Goal: Task Accomplishment & Management: Manage account settings

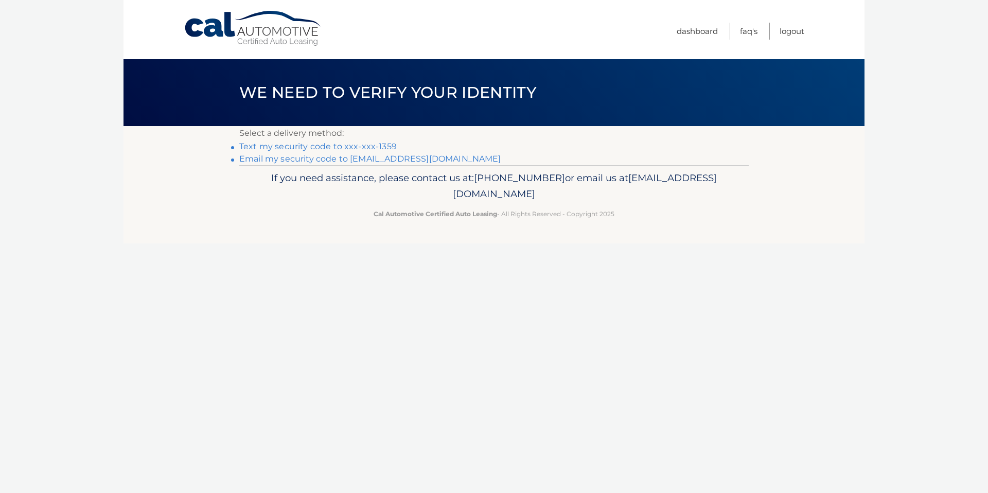
click at [350, 148] on link "Text my security code to xxx-xxx-1359" at bounding box center [317, 147] width 157 height 10
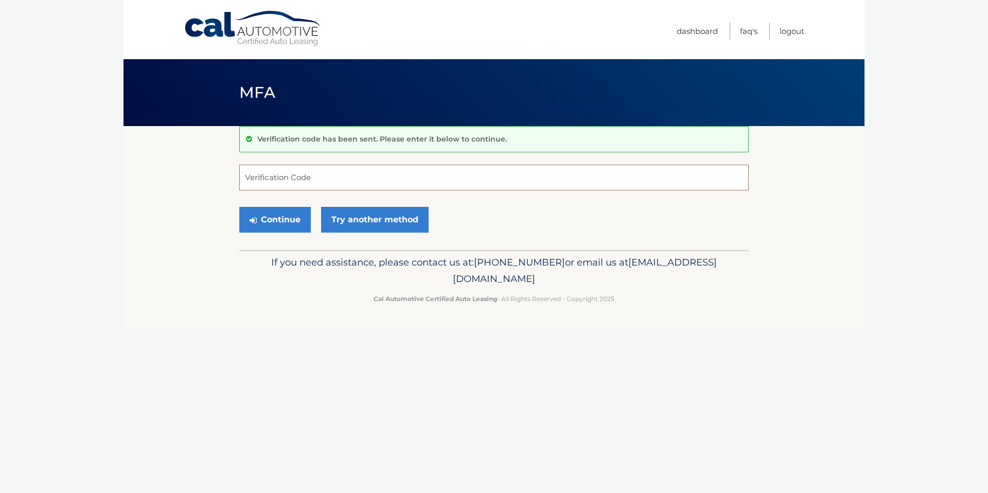
click at [325, 177] on input "Verification Code" at bounding box center [494, 178] width 510 height 26
type input "889301"
click at [293, 217] on button "Continue" at bounding box center [275, 220] width 72 height 26
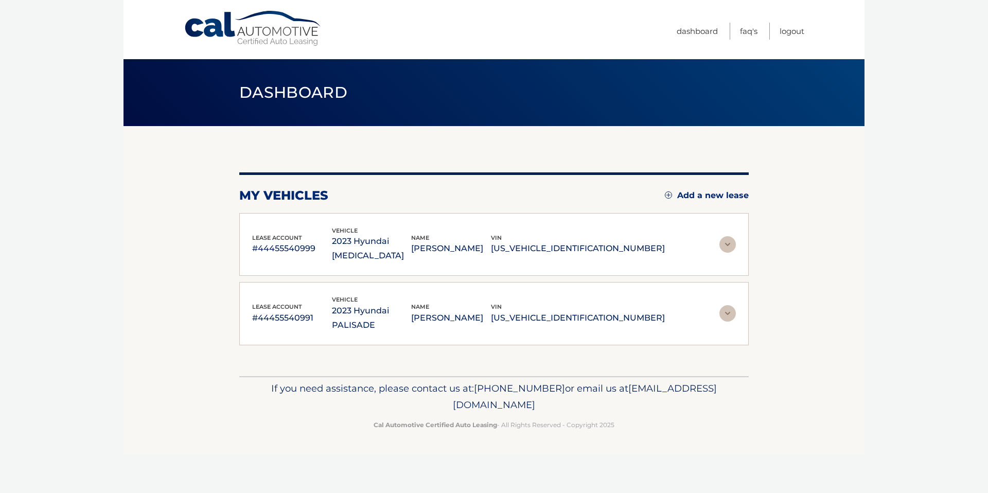
click at [729, 236] on img at bounding box center [728, 244] width 16 height 16
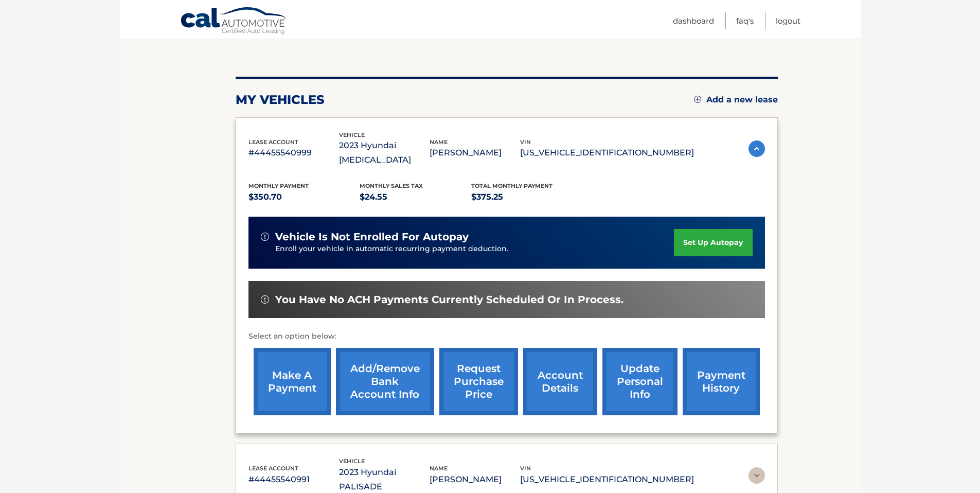
scroll to position [177, 0]
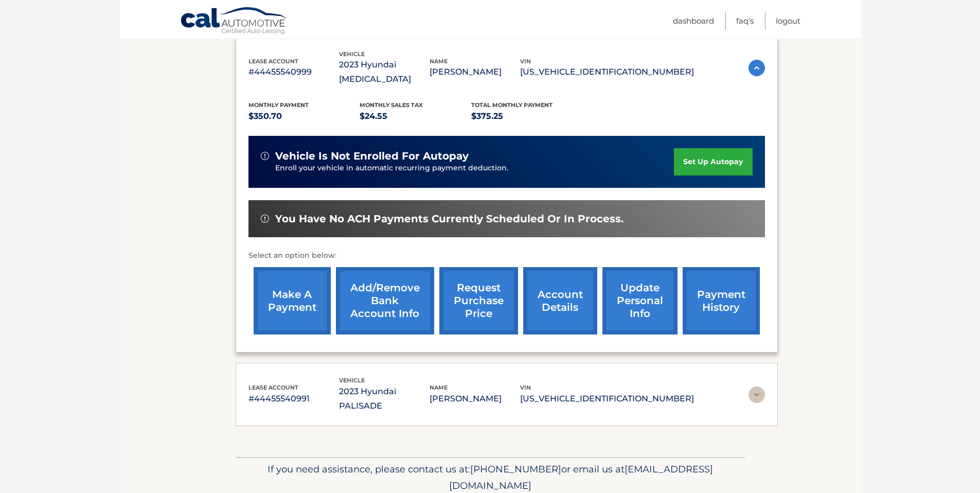
click at [386, 282] on link "Add/Remove bank account info" at bounding box center [385, 300] width 98 height 67
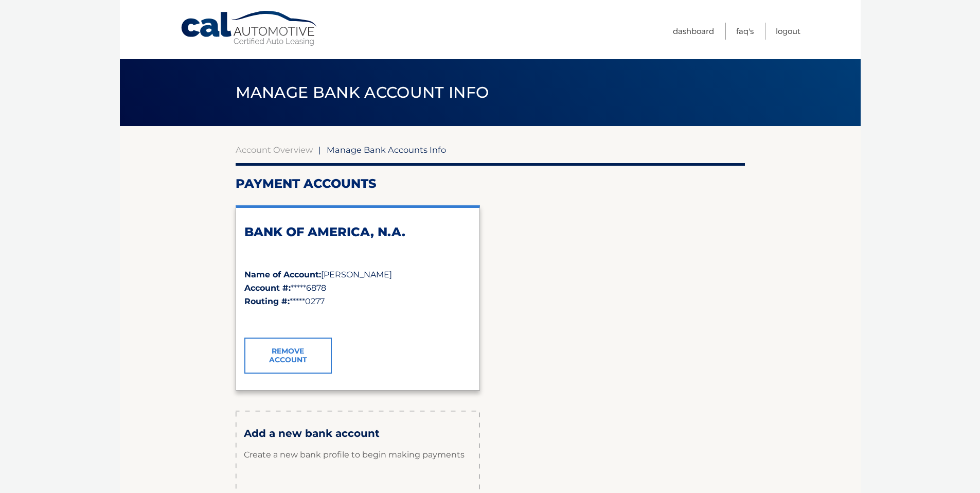
click at [274, 356] on link "Remove Account" at bounding box center [287, 356] width 87 height 36
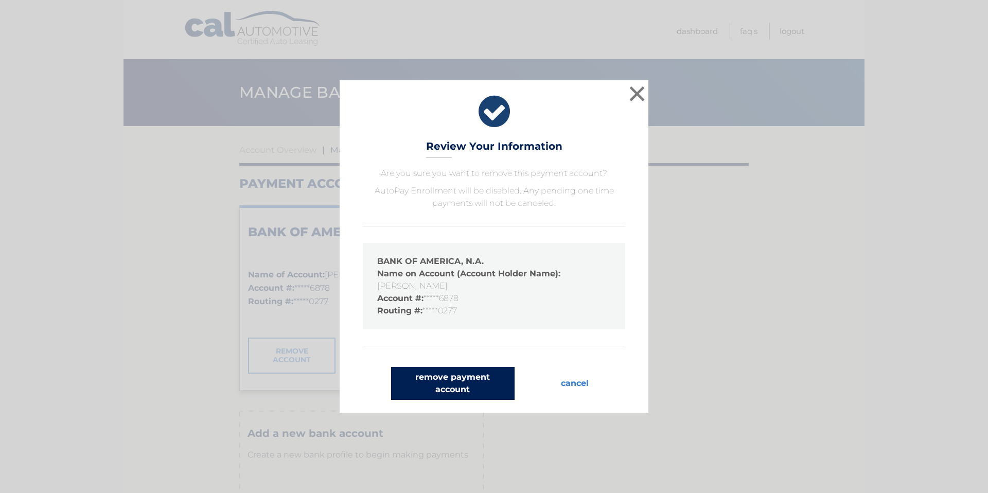
click at [433, 380] on button "remove payment account" at bounding box center [453, 383] width 124 height 33
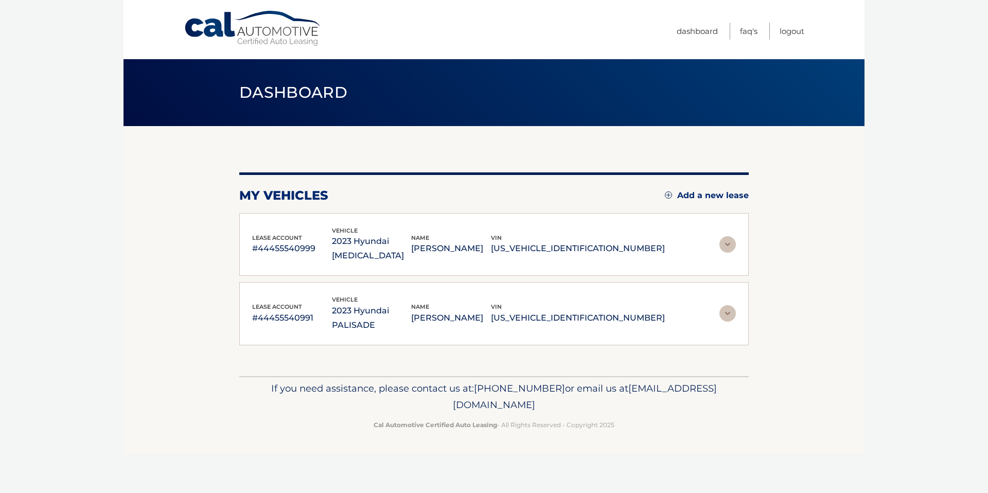
click at [714, 295] on div "lease account #44455540991 vehicle 2023 Hyundai PALISADE name ALLEN DANNOUI vin…" at bounding box center [494, 314] width 484 height 38
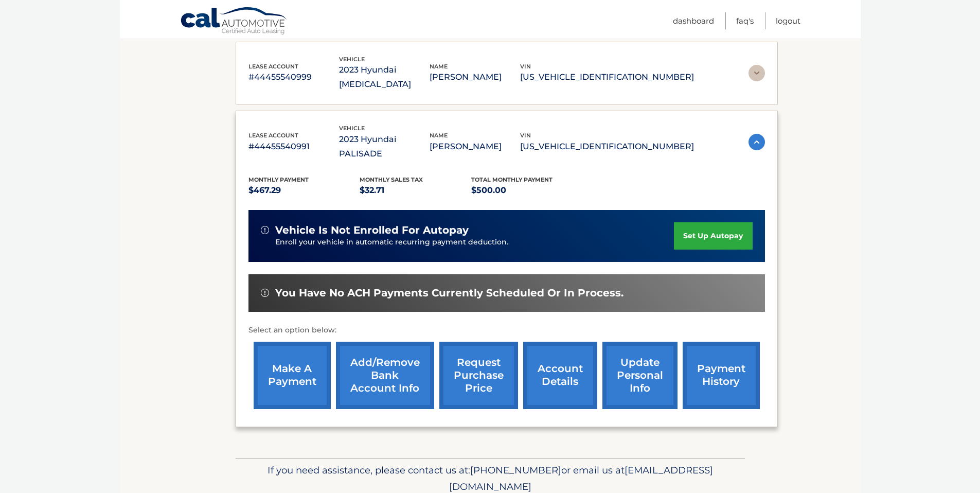
scroll to position [174, 0]
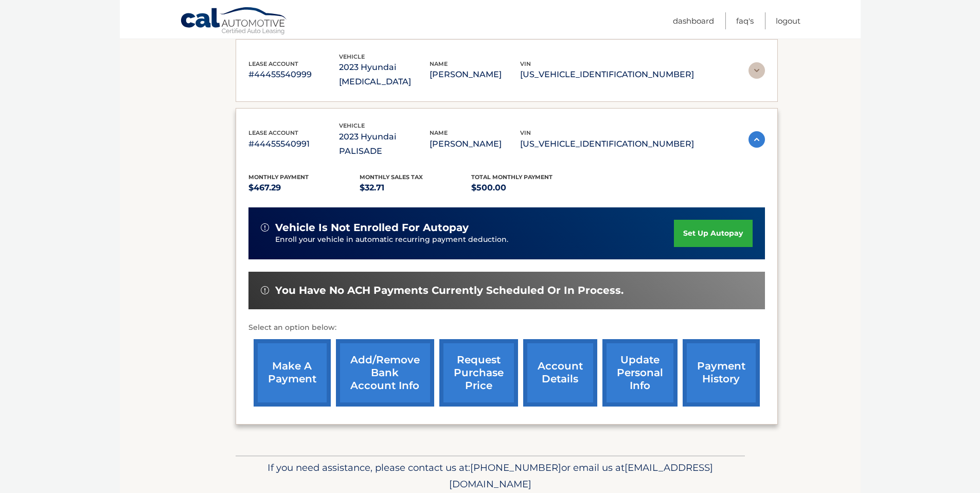
click at [379, 352] on link "Add/Remove bank account info" at bounding box center [385, 372] width 98 height 67
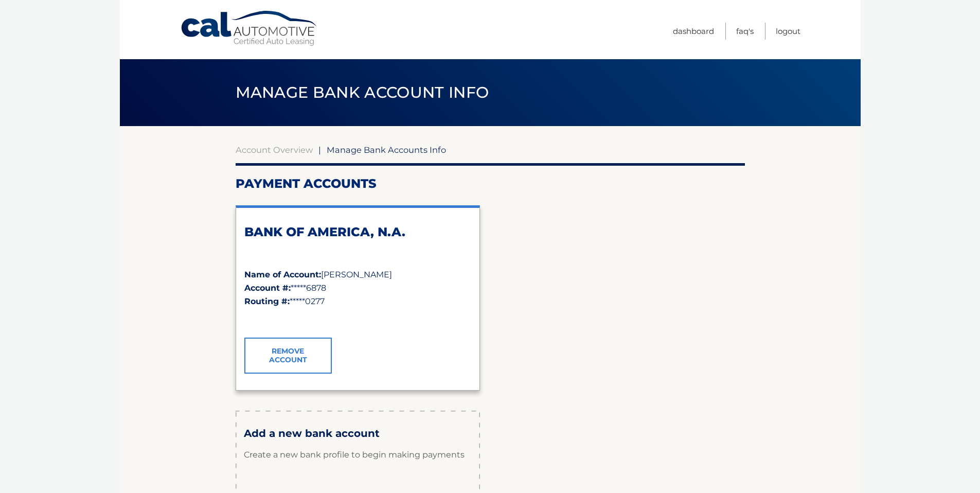
click at [295, 357] on link "Remove Account" at bounding box center [287, 356] width 87 height 36
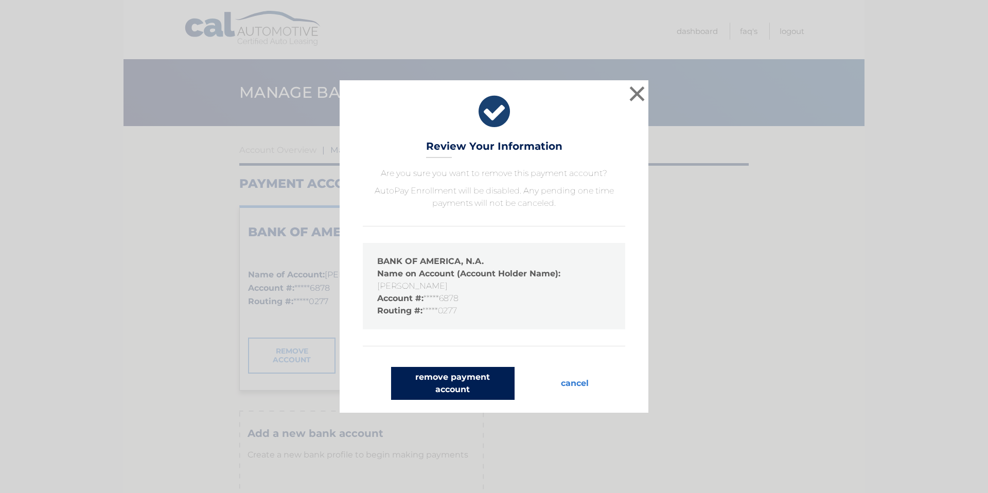
click at [427, 391] on button "remove payment account" at bounding box center [453, 383] width 124 height 33
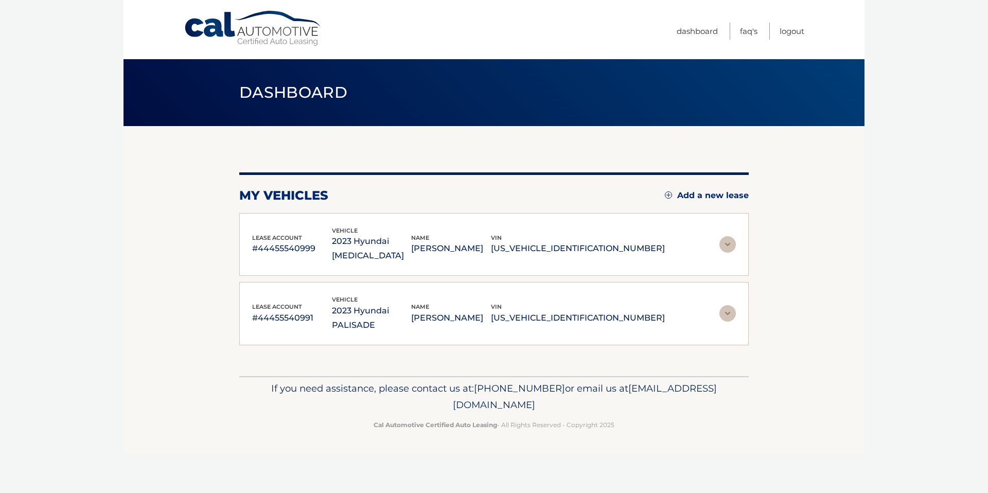
click at [728, 237] on img at bounding box center [728, 244] width 16 height 16
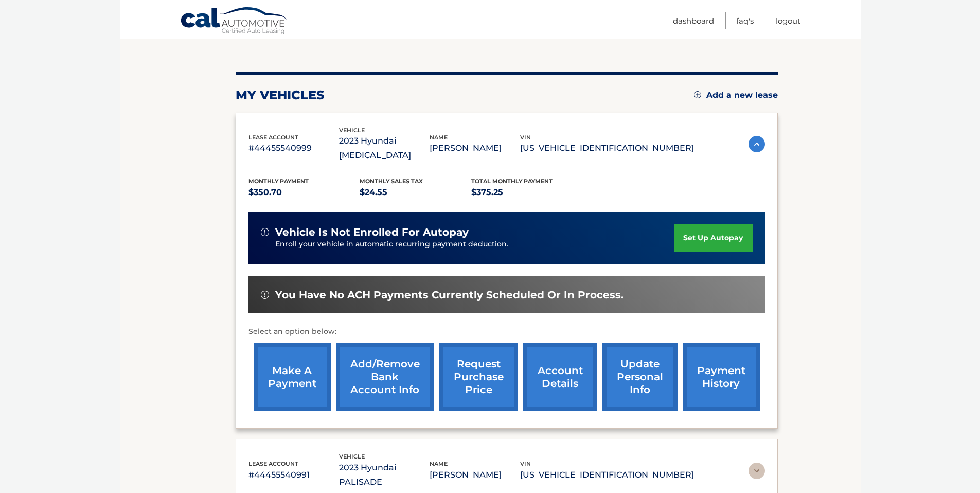
scroll to position [106, 0]
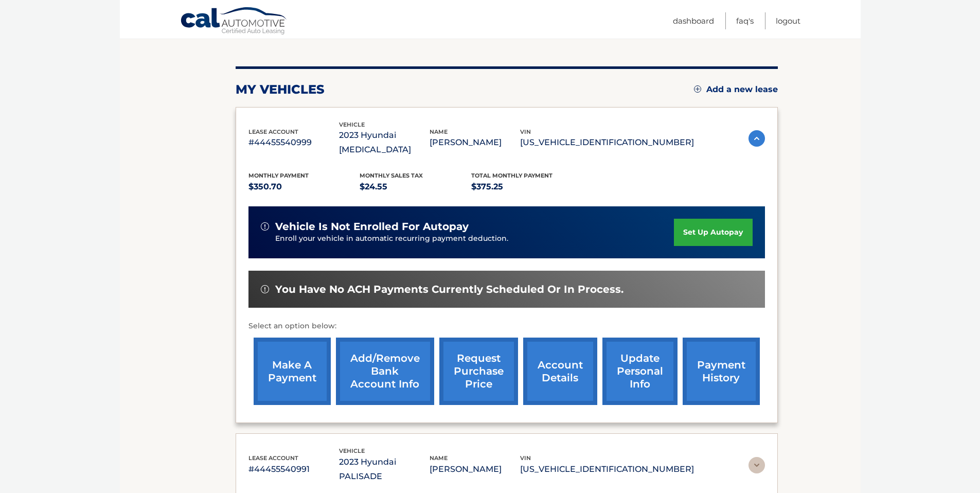
click at [379, 363] on link "Add/Remove bank account info" at bounding box center [385, 371] width 98 height 67
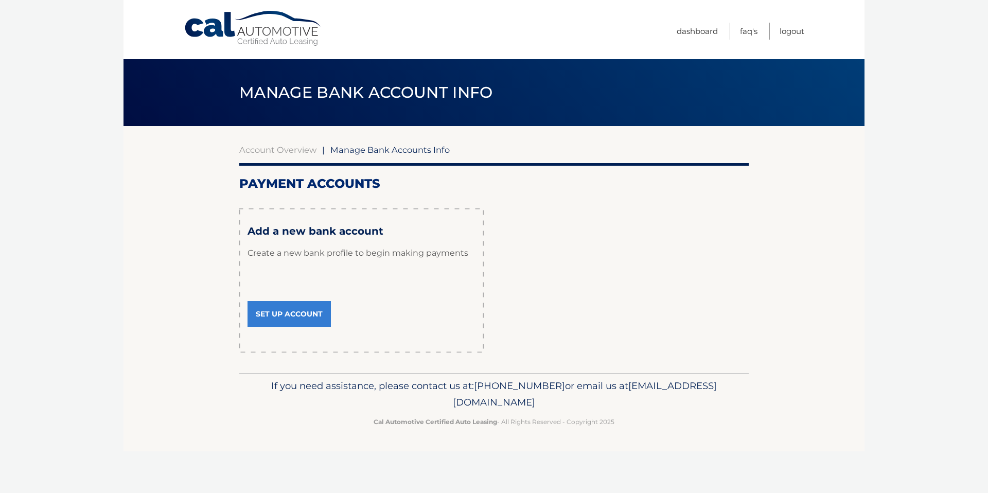
click at [297, 316] on link "Set Up Account" at bounding box center [289, 314] width 83 height 26
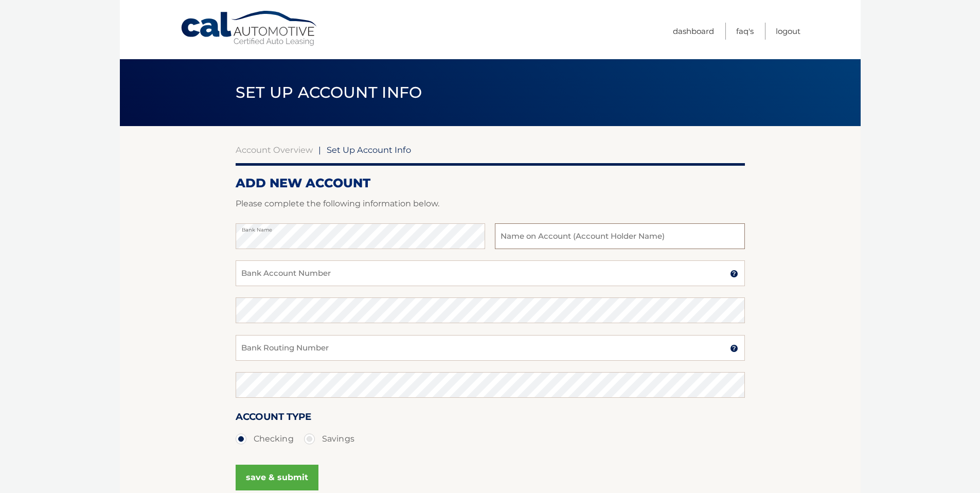
click at [532, 236] on input "text" at bounding box center [620, 236] width 250 height 26
type input "allen dannoui"
click at [321, 269] on input "Bank Account Number" at bounding box center [491, 273] width 510 height 26
type input "739836263"
click at [363, 345] on input "Bank Routing Number" at bounding box center [491, 348] width 510 height 26
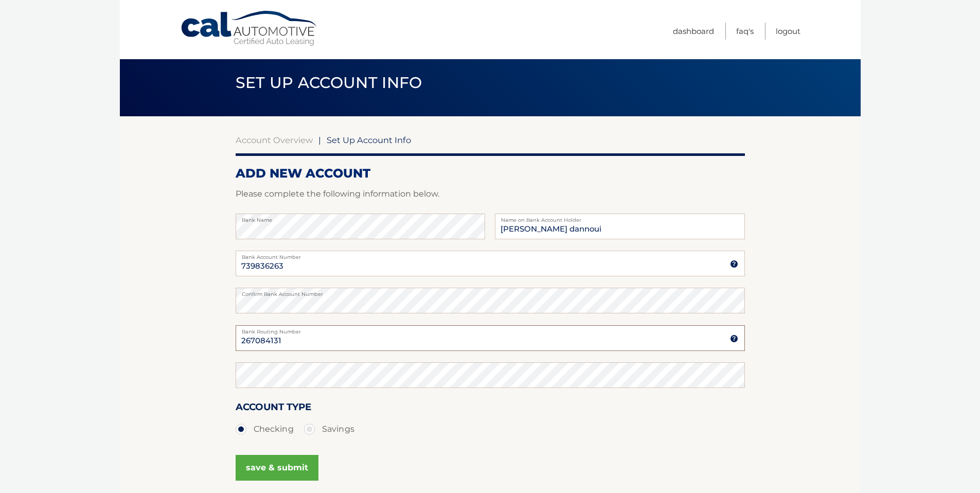
scroll to position [11, 0]
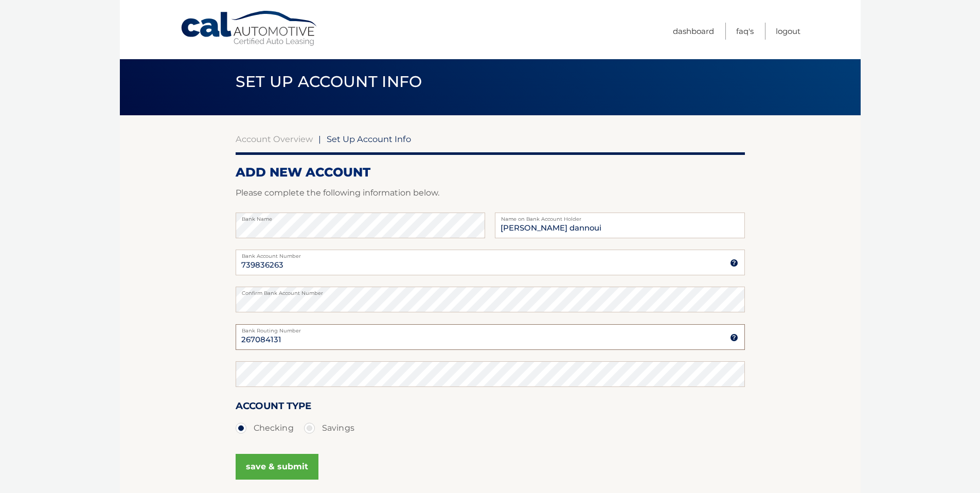
type input "267084131"
click at [409, 427] on ul "Checking Savings" at bounding box center [491, 428] width 510 height 21
click at [264, 465] on button "save & submit" at bounding box center [277, 467] width 83 height 26
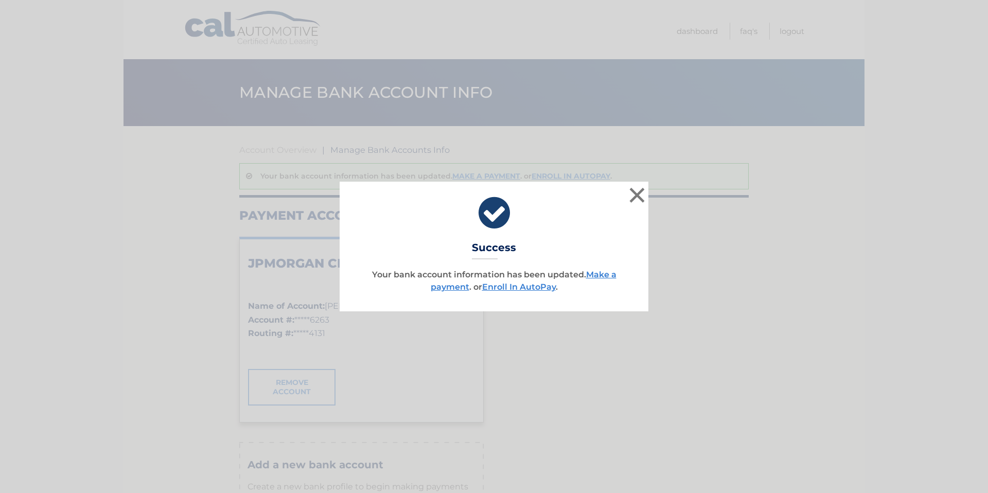
click at [601, 280] on p "Your bank account information has been updated. Make a payment . or Enroll In A…" at bounding box center [494, 281] width 283 height 25
click at [601, 278] on link "Make a payment" at bounding box center [524, 281] width 186 height 22
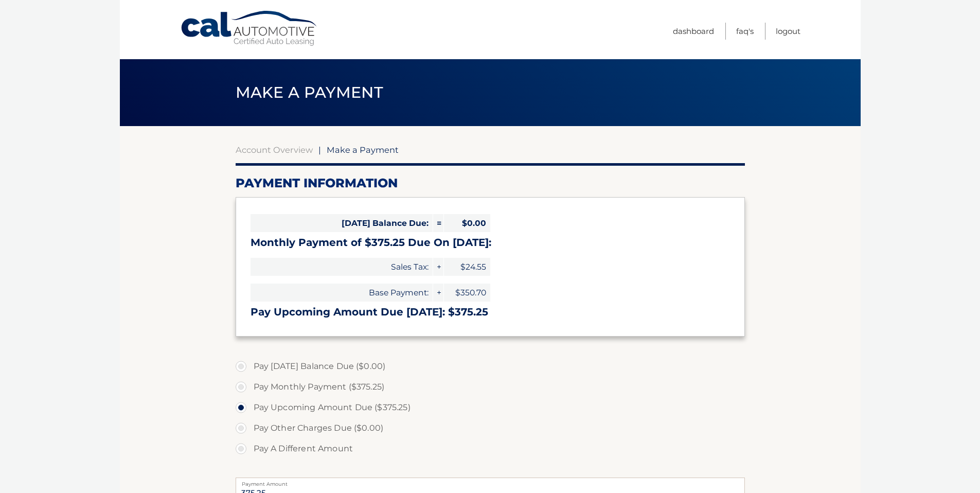
select select "YmQyNzNlOTgtOGYzMy00YWI0LTg0YzUtOTA5YmEwMTI5MGNi"
click at [635, 194] on section "Account Overview | Make a Payment Payment Information Today's Balance Due: = $0…" at bounding box center [491, 401] width 510 height 513
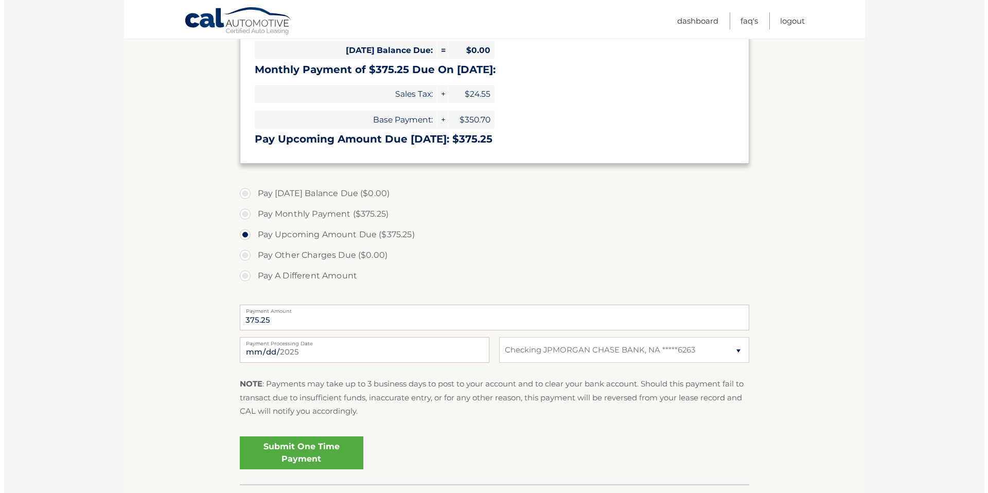
scroll to position [178, 0]
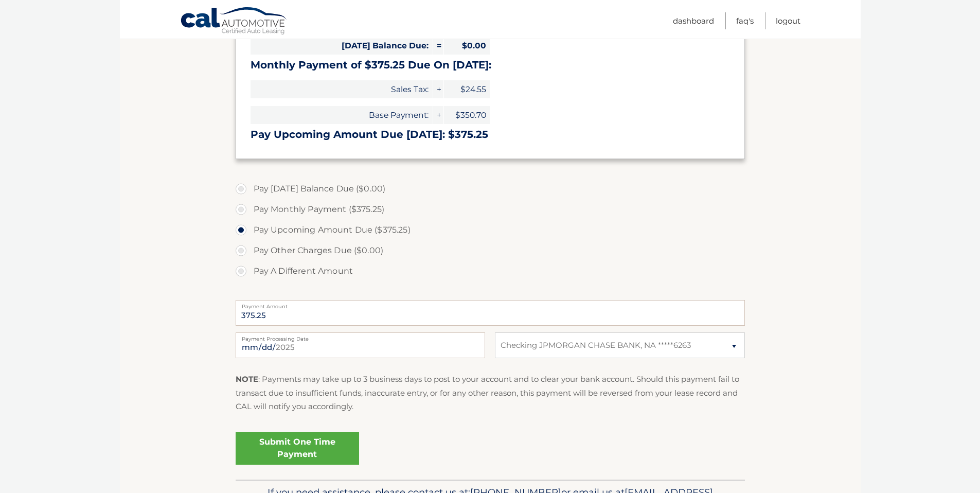
click at [304, 442] on link "Submit One Time Payment" at bounding box center [298, 448] width 124 height 33
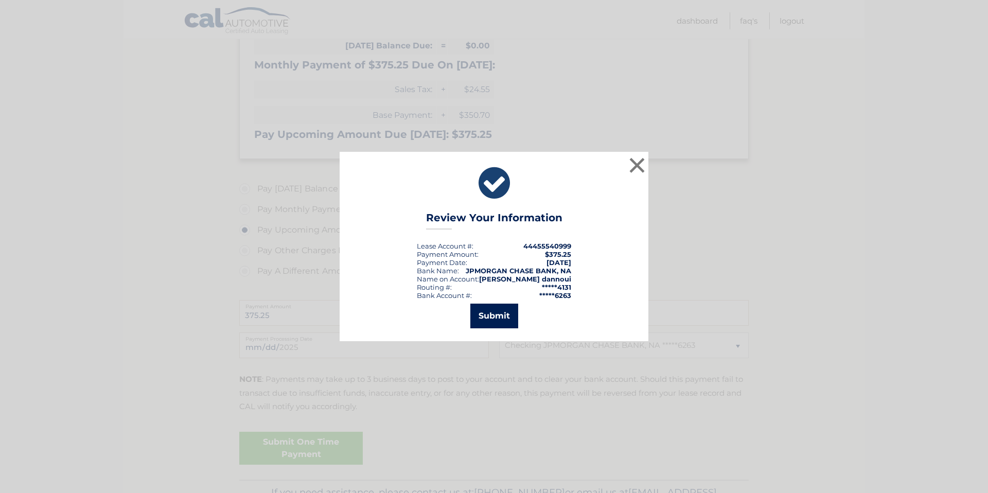
click at [502, 315] on button "Submit" at bounding box center [494, 316] width 48 height 25
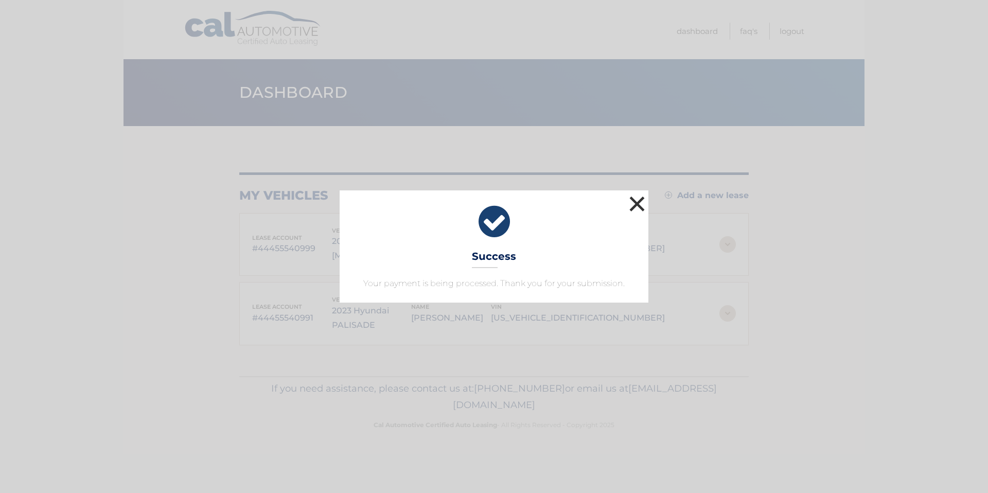
click at [643, 203] on button "×" at bounding box center [637, 204] width 21 height 21
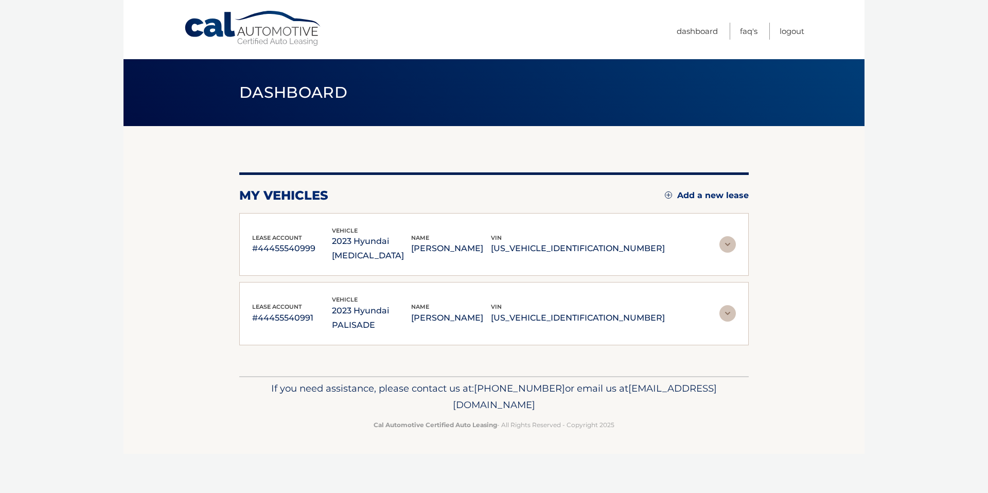
click at [732, 305] on img at bounding box center [728, 313] width 16 height 16
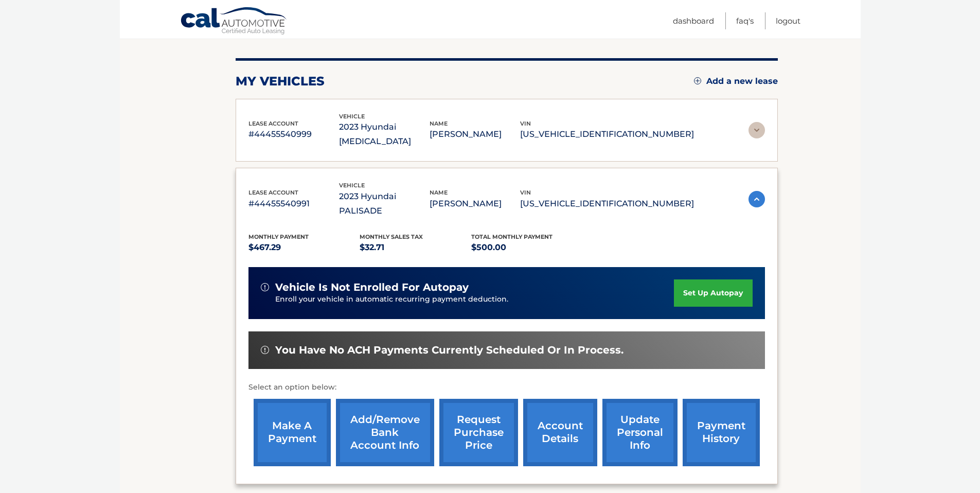
scroll to position [118, 0]
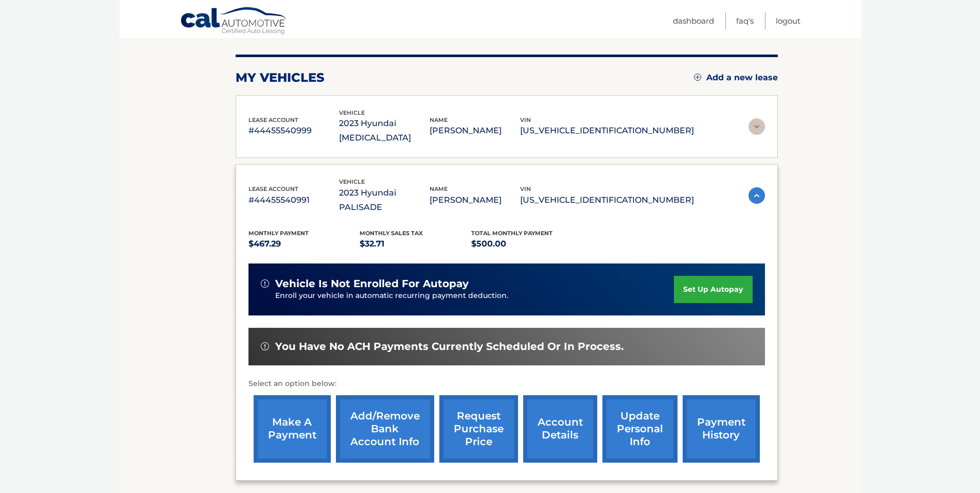
click at [306, 405] on link "make a payment" at bounding box center [292, 428] width 77 height 67
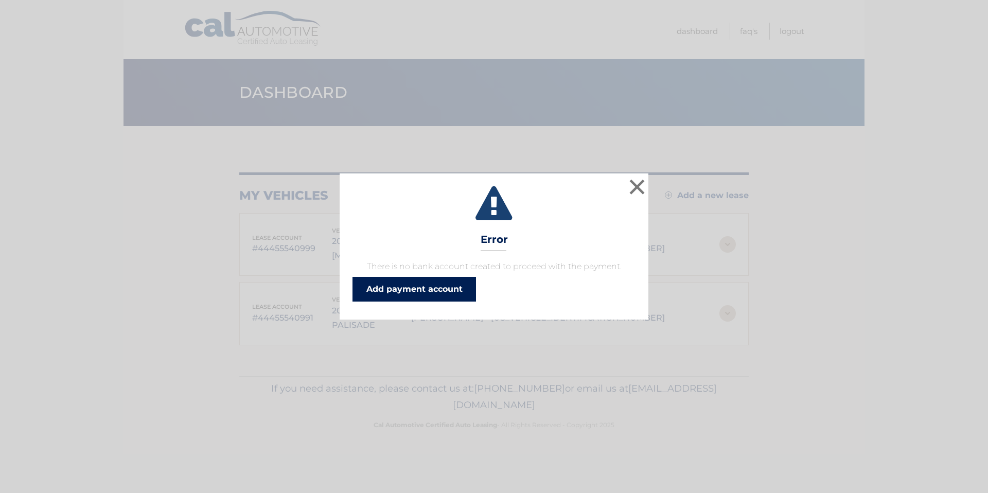
click at [438, 294] on link "Add payment account" at bounding box center [415, 289] width 124 height 25
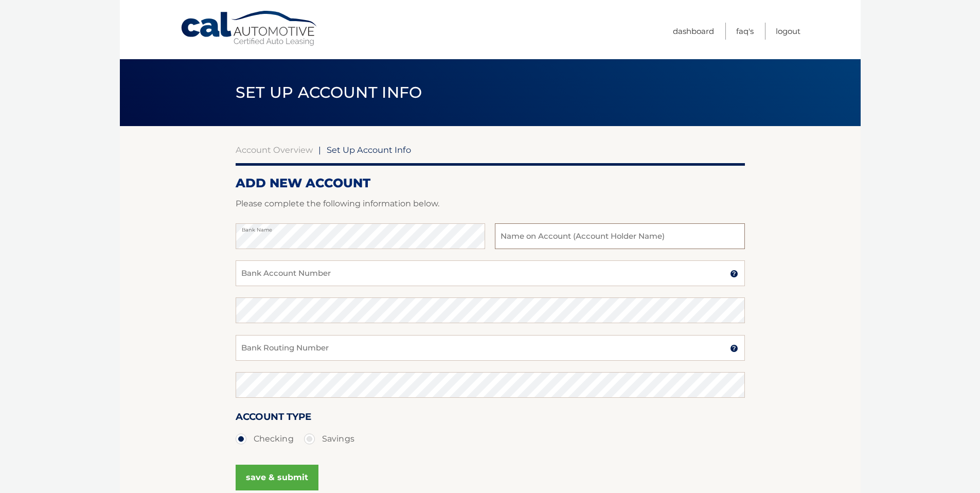
click at [512, 237] on input "text" at bounding box center [620, 236] width 250 height 26
type input "allen dannoui"
click at [311, 277] on input "Bank Account Number" at bounding box center [491, 273] width 510 height 26
drag, startPoint x: 289, startPoint y: 275, endPoint x: 255, endPoint y: 273, distance: 33.5
click at [236, 276] on input "739836263" at bounding box center [491, 273] width 510 height 26
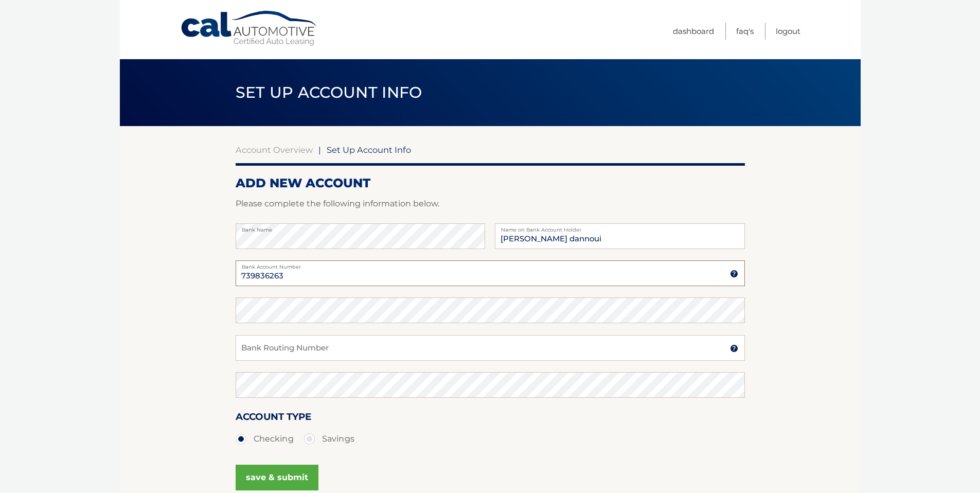
type input "739836263"
click at [264, 353] on input "Bank Routing Number" at bounding box center [491, 348] width 510 height 26
type input "267084131"
click at [425, 438] on ul "Checking Savings" at bounding box center [491, 439] width 510 height 21
click at [297, 480] on button "save & submit" at bounding box center [277, 478] width 83 height 26
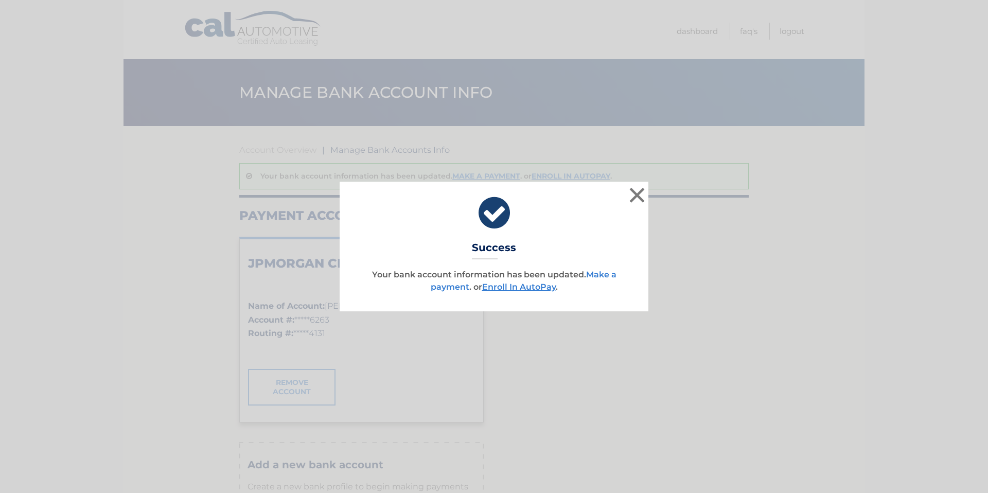
click at [598, 278] on link "Make a payment" at bounding box center [524, 281] width 186 height 22
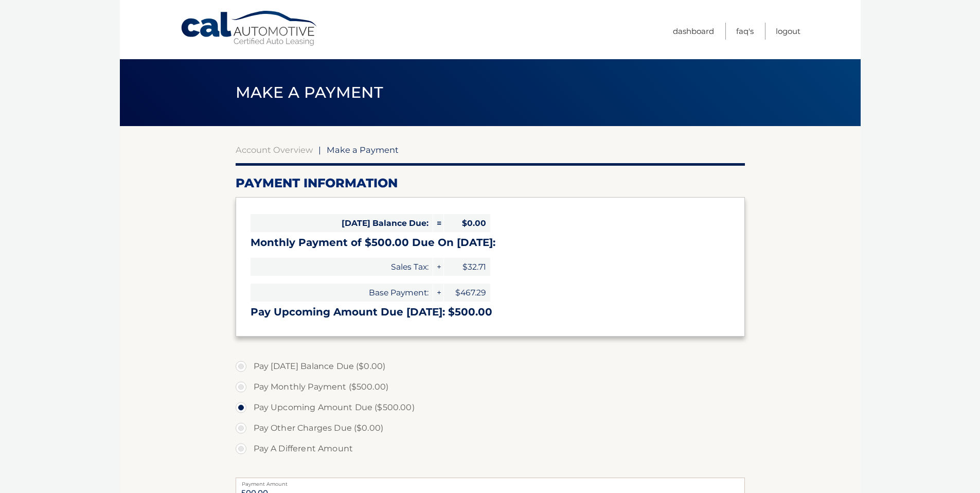
select select "ZjBjYjRhOWYtOTNiNy00YjQwLTkyYjMtMjJhZDY4YzU5ZTBk"
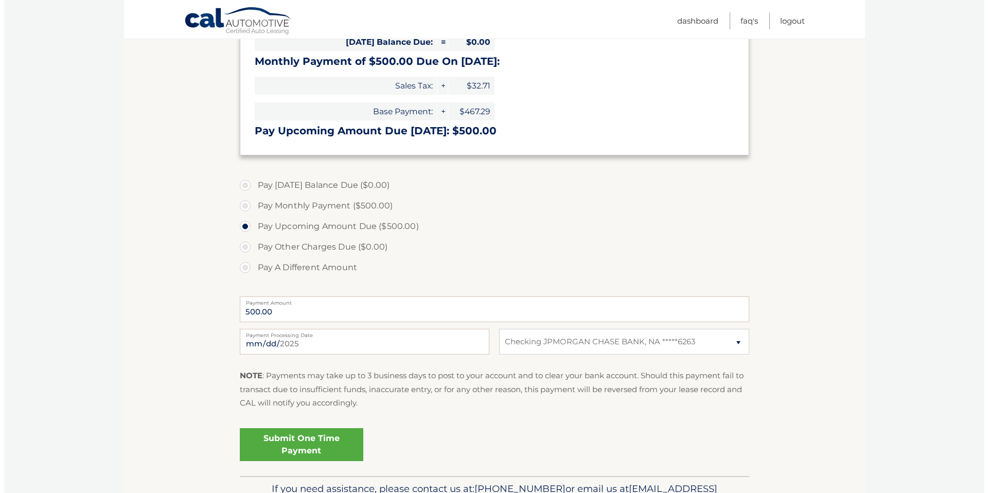
scroll to position [189, 0]
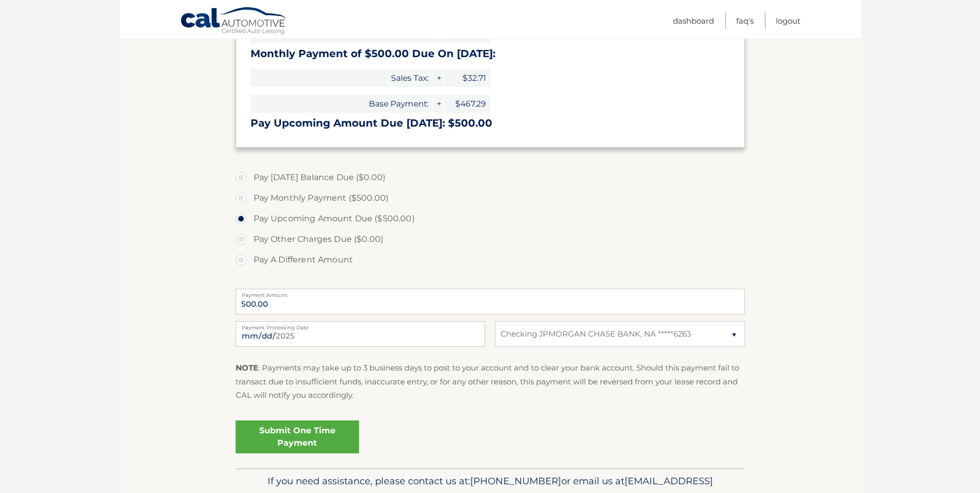
click at [304, 433] on link "Submit One Time Payment" at bounding box center [298, 436] width 124 height 33
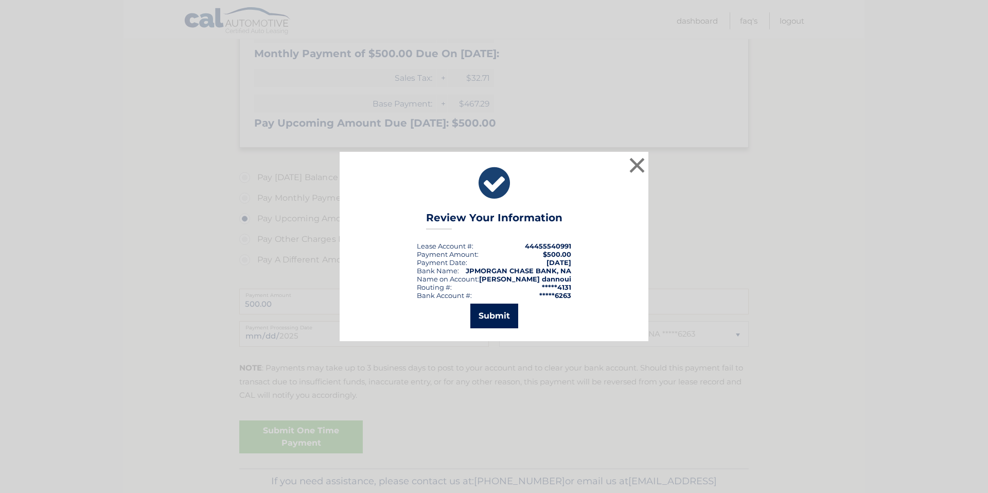
click at [482, 315] on button "Submit" at bounding box center [494, 316] width 48 height 25
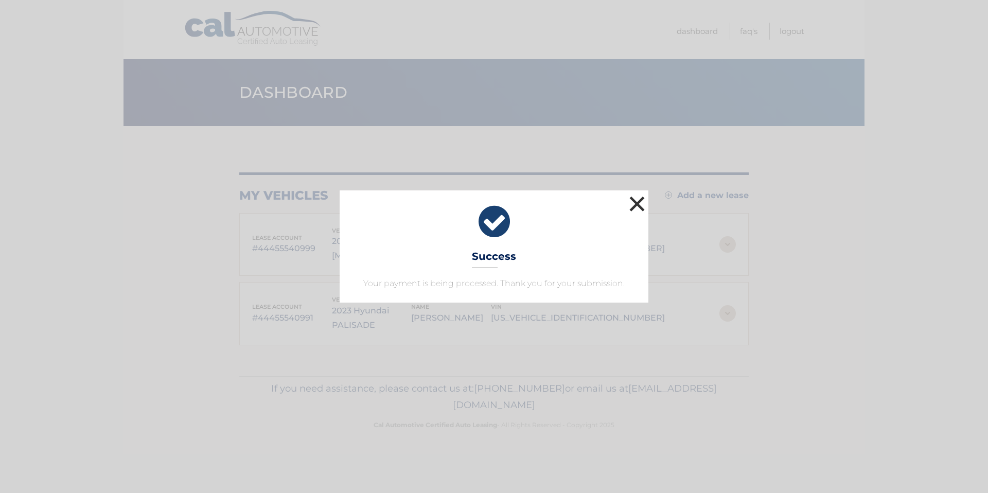
click at [639, 205] on button "×" at bounding box center [637, 204] width 21 height 21
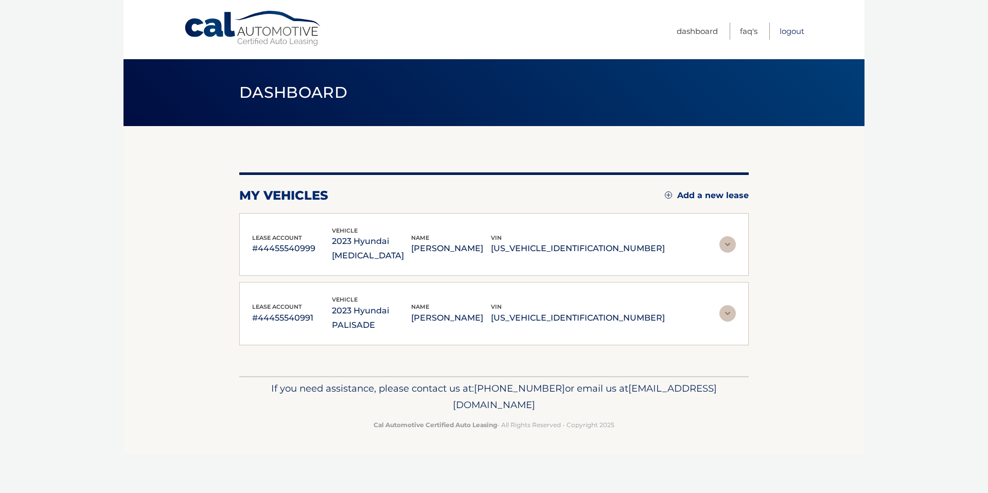
click at [793, 32] on link "Logout" at bounding box center [792, 31] width 25 height 17
